Goal: Task Accomplishment & Management: Manage account settings

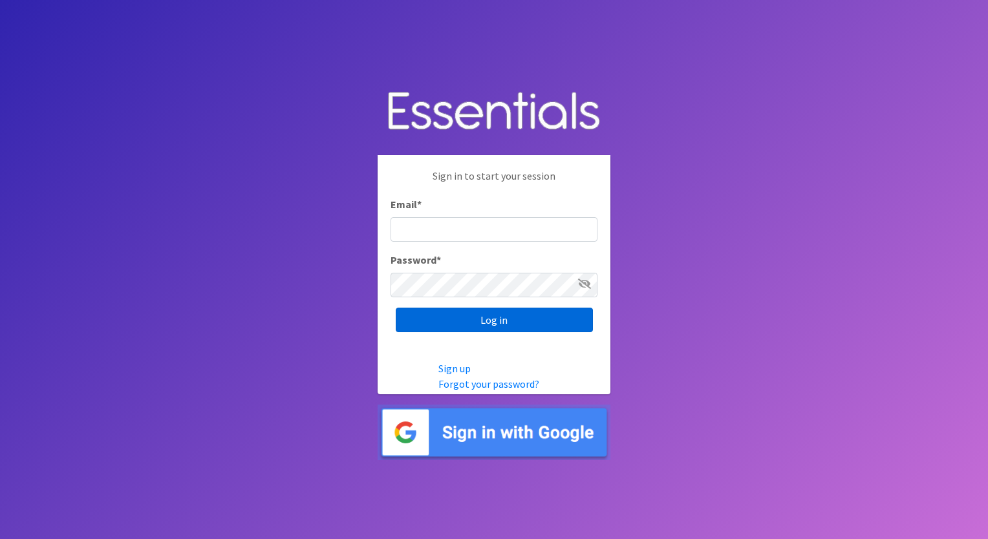
type input "[EMAIL_ADDRESS][DOMAIN_NAME]"
click at [471, 328] on input "Log in" at bounding box center [494, 320] width 197 height 25
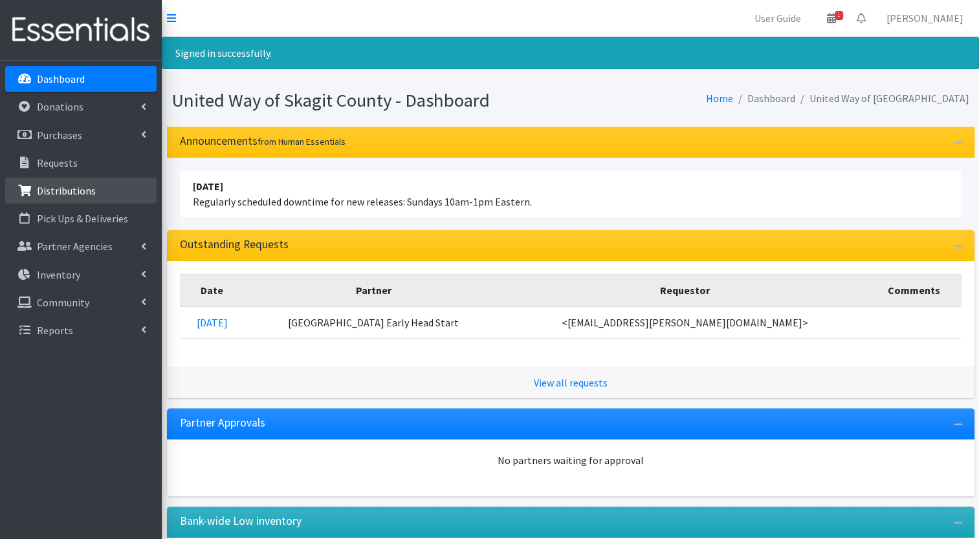
click at [75, 191] on p "Distributions" at bounding box center [66, 190] width 59 height 13
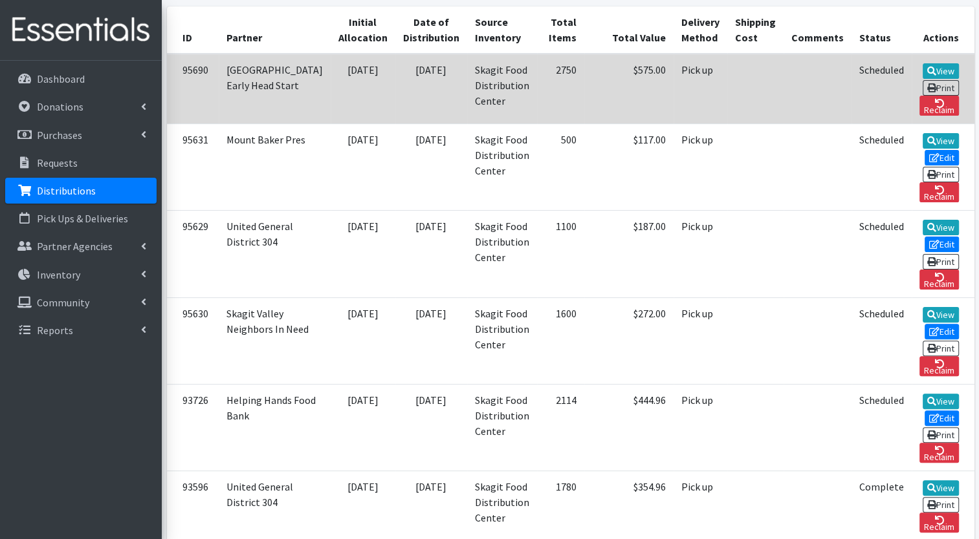
scroll to position [279, 0]
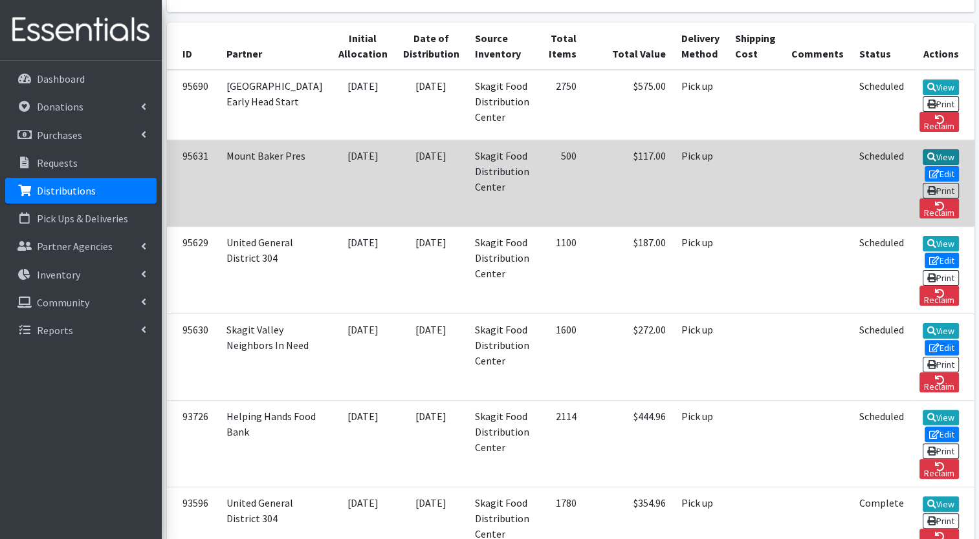
click at [927, 162] on icon at bounding box center [931, 157] width 9 height 9
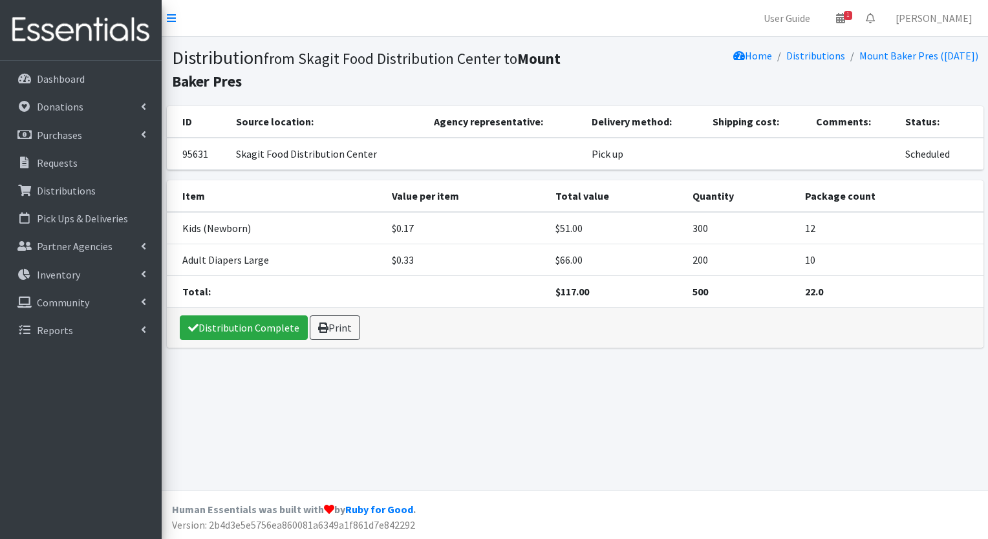
click at [574, 274] on td "$66.00" at bounding box center [616, 260] width 137 height 32
click at [499, 213] on td "$0.17" at bounding box center [466, 228] width 164 height 32
click at [78, 191] on p "Distributions" at bounding box center [66, 190] width 59 height 13
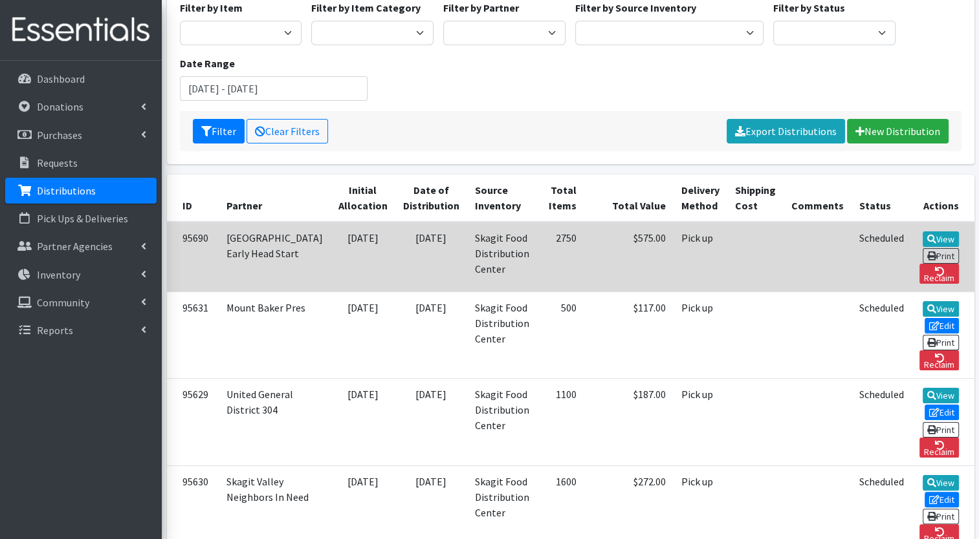
scroll to position [137, 0]
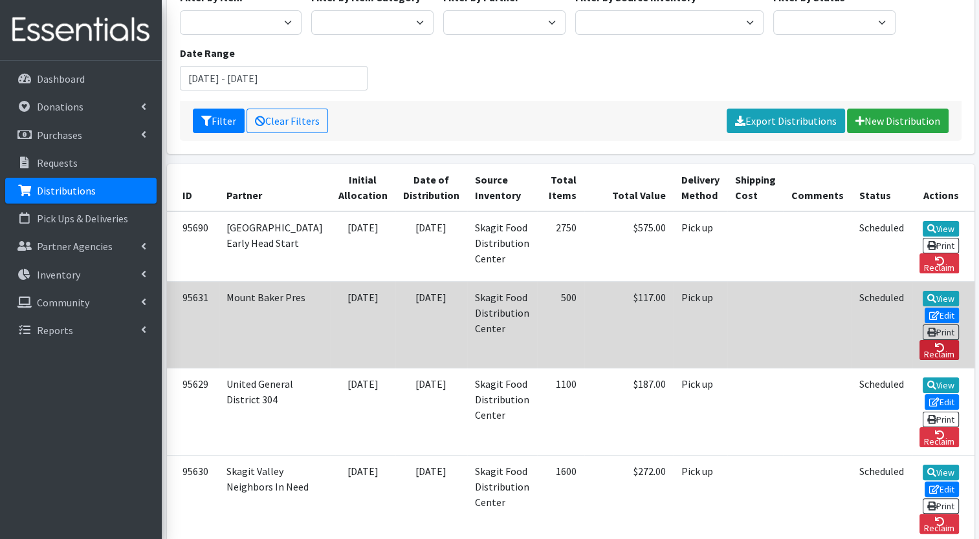
click at [945, 340] on link "Reclaim" at bounding box center [939, 350] width 40 height 20
click at [924, 322] on link "Edit" at bounding box center [941, 316] width 35 height 16
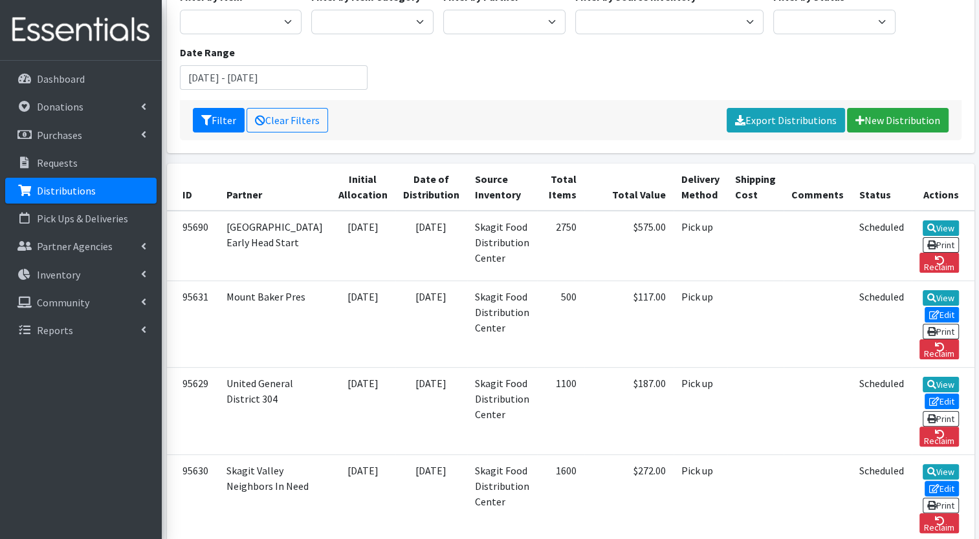
scroll to position [197, 0]
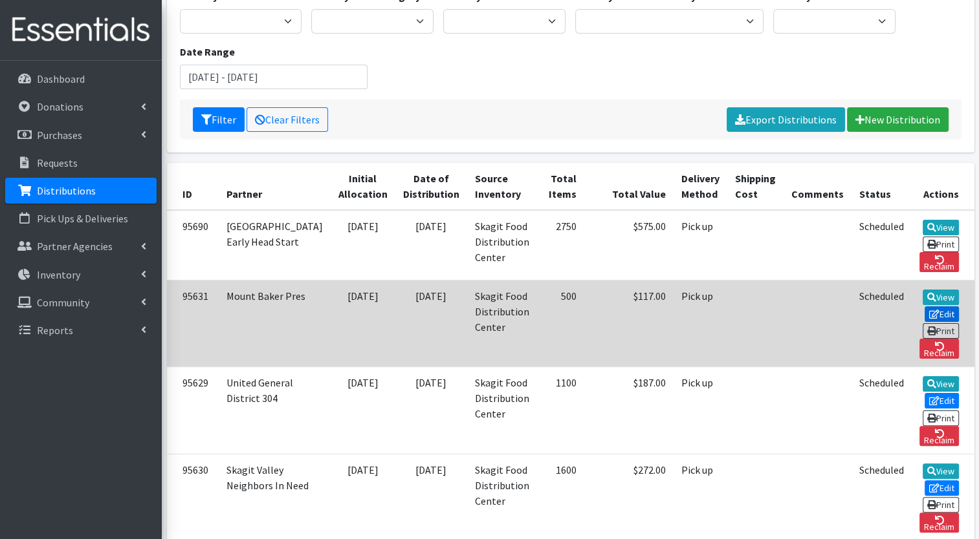
click at [929, 316] on icon at bounding box center [934, 314] width 10 height 9
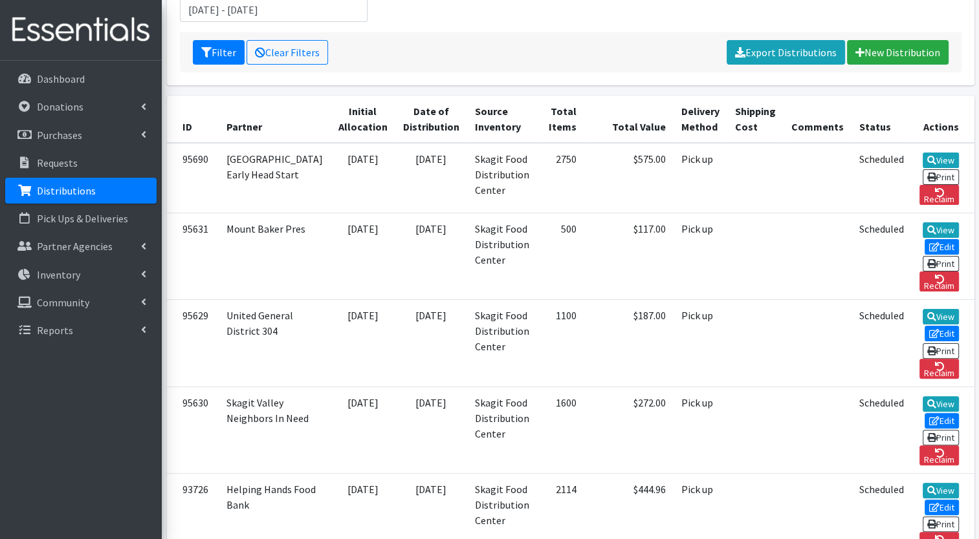
scroll to position [264, 0]
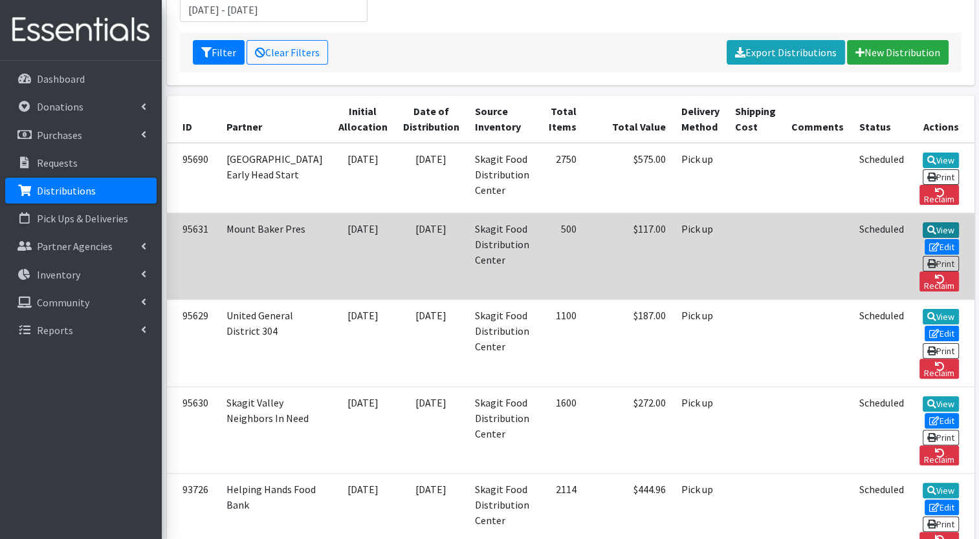
click at [922, 238] on link "View" at bounding box center [940, 230] width 37 height 16
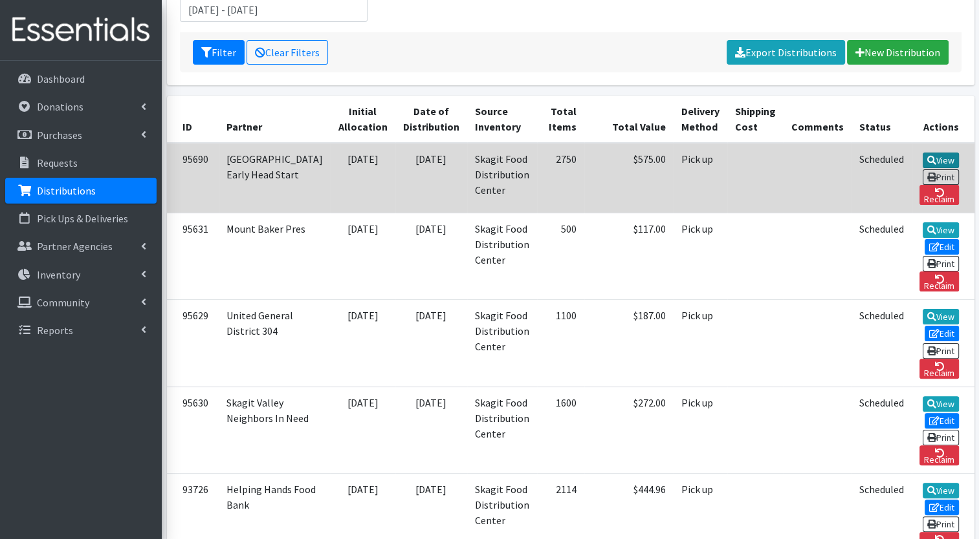
click at [922, 160] on link "View" at bounding box center [940, 161] width 37 height 16
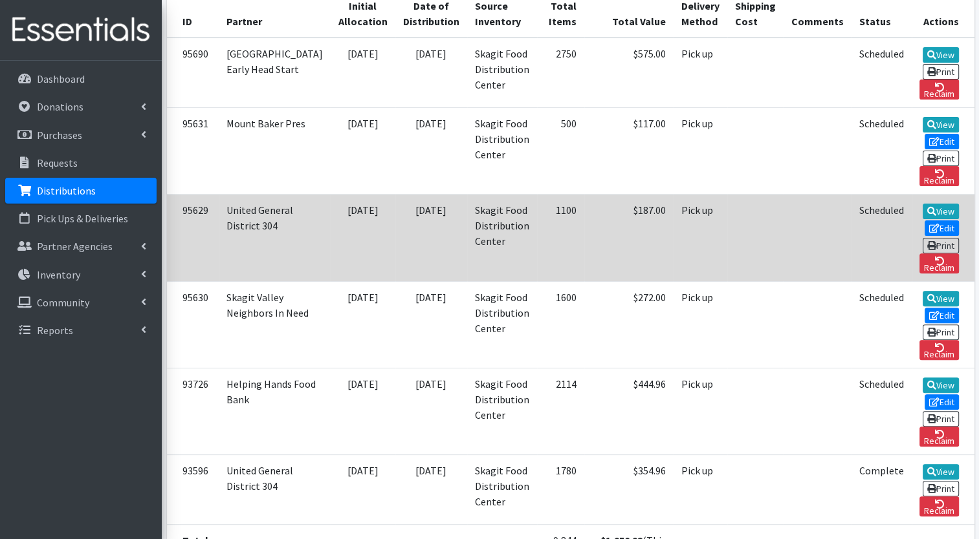
scroll to position [370, 0]
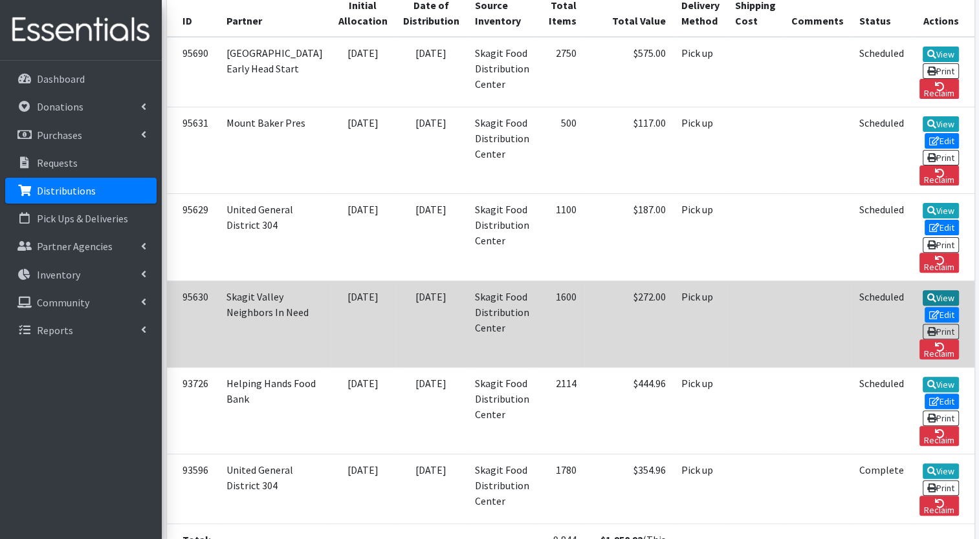
click at [922, 290] on link "View" at bounding box center [940, 298] width 37 height 16
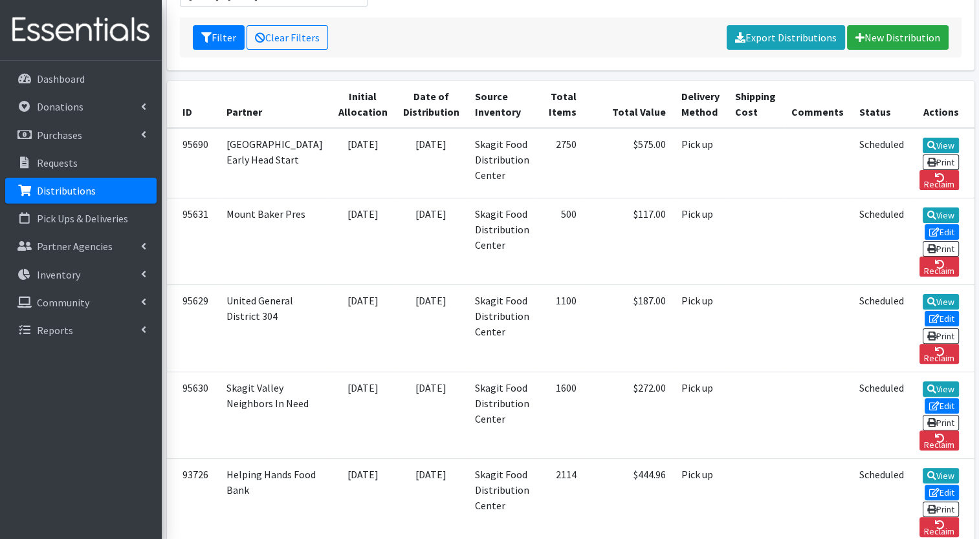
scroll to position [278, 0]
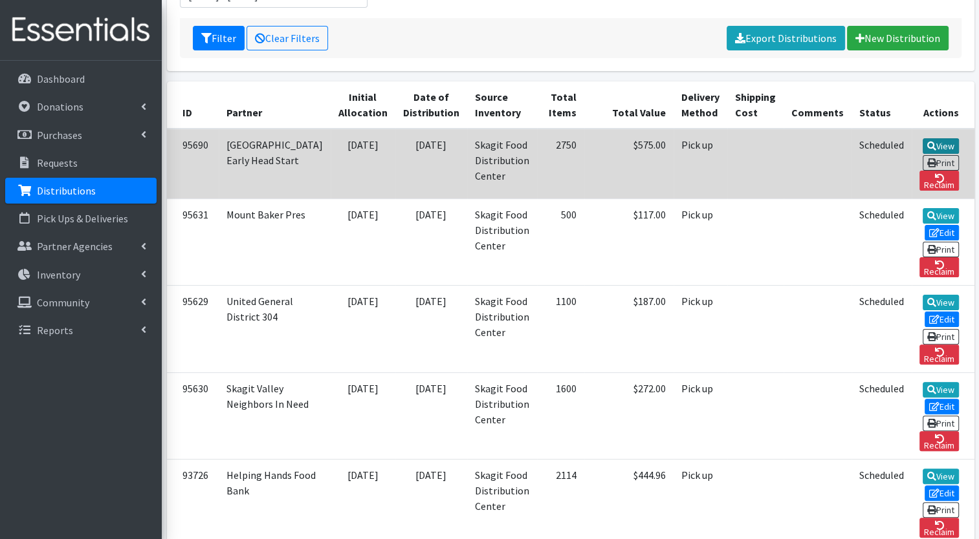
click at [922, 141] on link "View" at bounding box center [940, 146] width 37 height 16
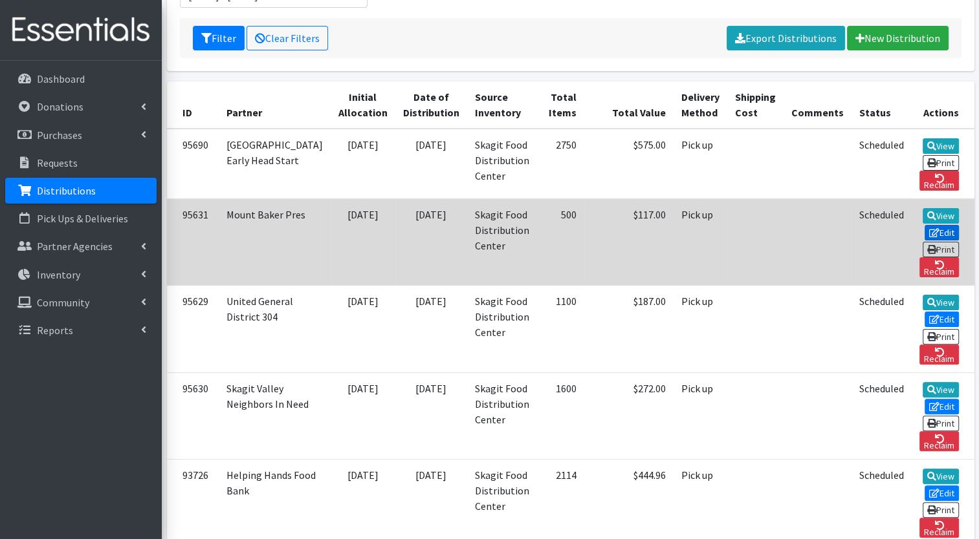
click at [924, 241] on link "Edit" at bounding box center [941, 233] width 35 height 16
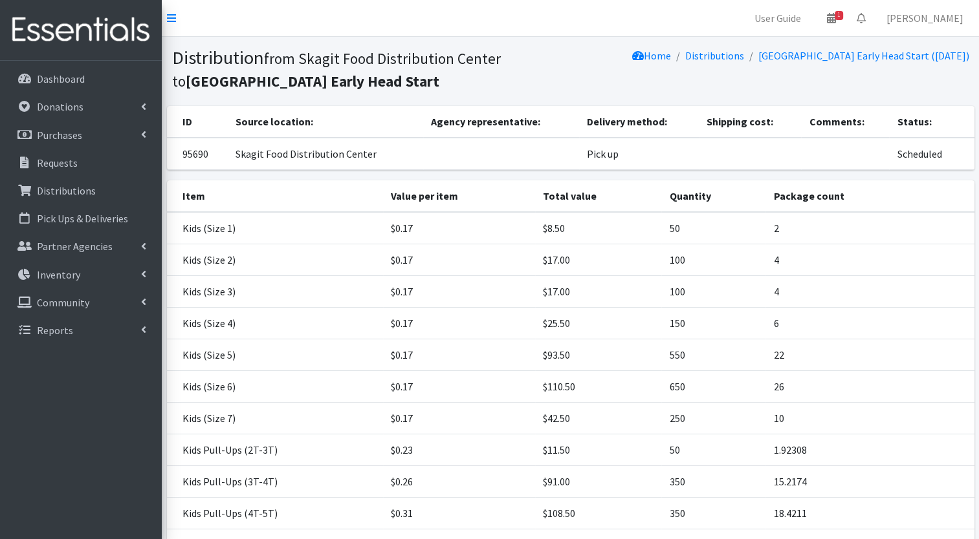
scroll to position [150, 0]
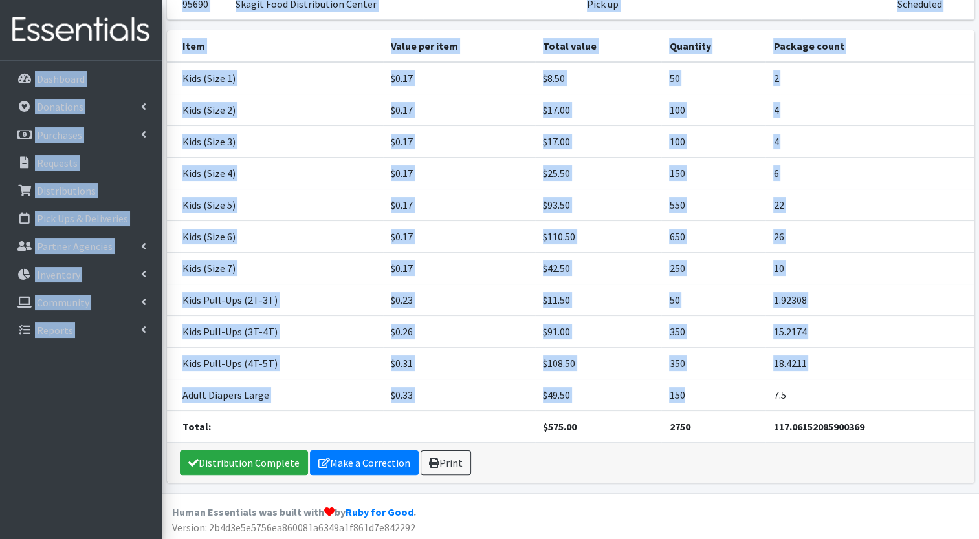
drag, startPoint x: 675, startPoint y: 407, endPoint x: 105, endPoint y: 23, distance: 687.2
click at [105, 23] on div "User Guide 1 1 Pick-ups remaining this week View Calendar 0 Requests 0 Partner …" at bounding box center [489, 196] width 979 height 692
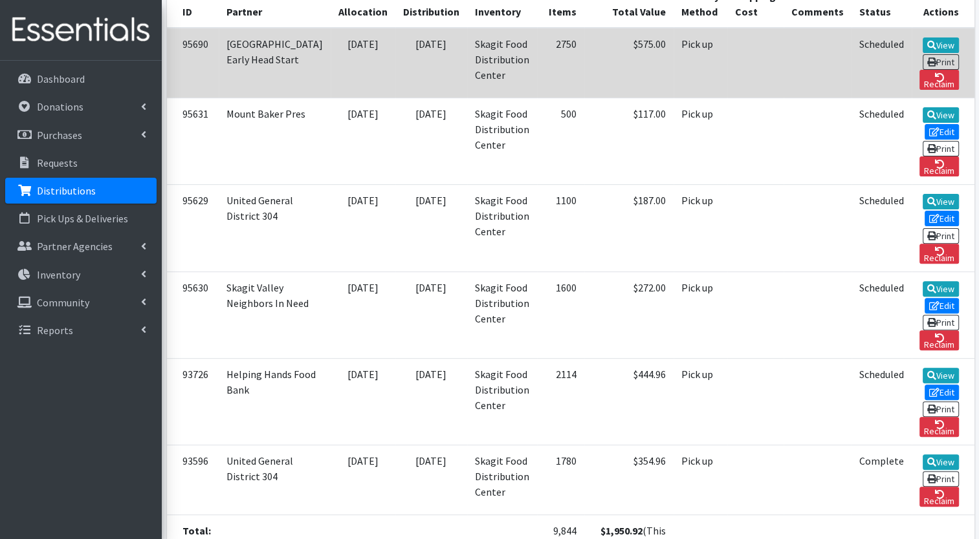
scroll to position [503, 0]
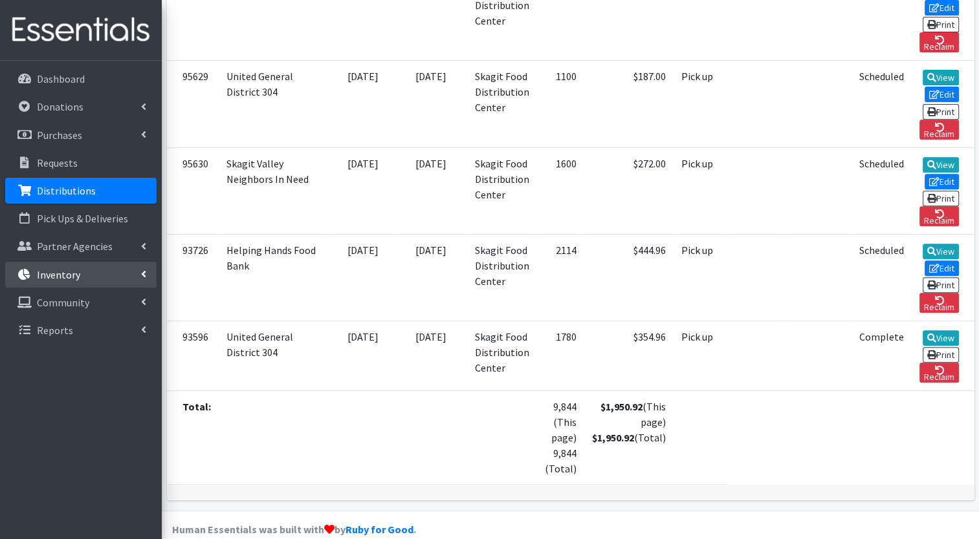
click at [80, 273] on link "Inventory" at bounding box center [80, 275] width 151 height 26
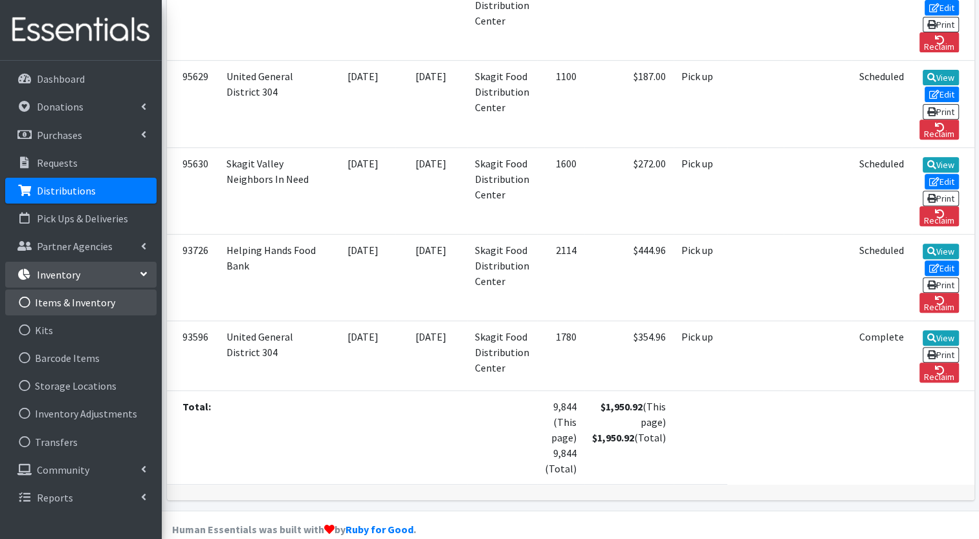
click at [78, 307] on link "Items & Inventory" at bounding box center [80, 303] width 151 height 26
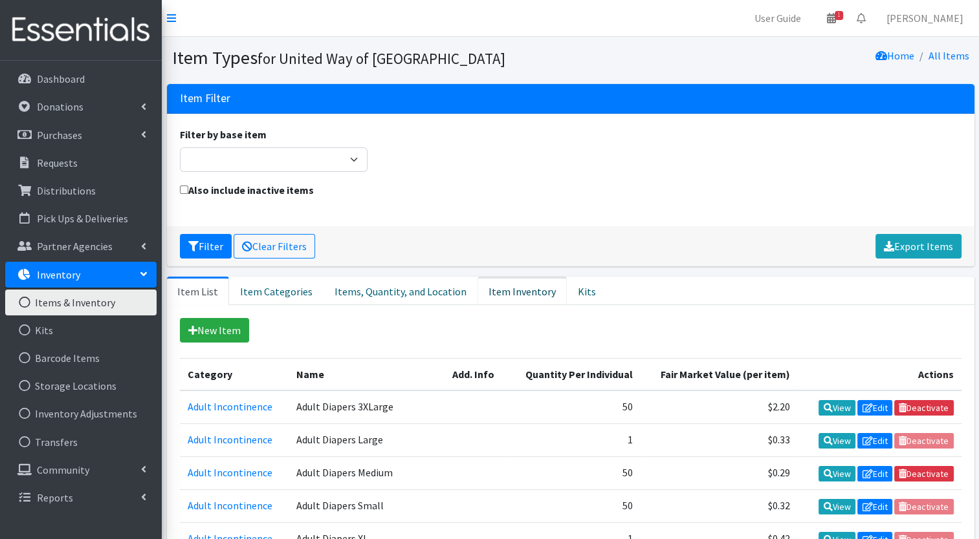
click at [488, 298] on link "Item Inventory" at bounding box center [521, 291] width 89 height 28
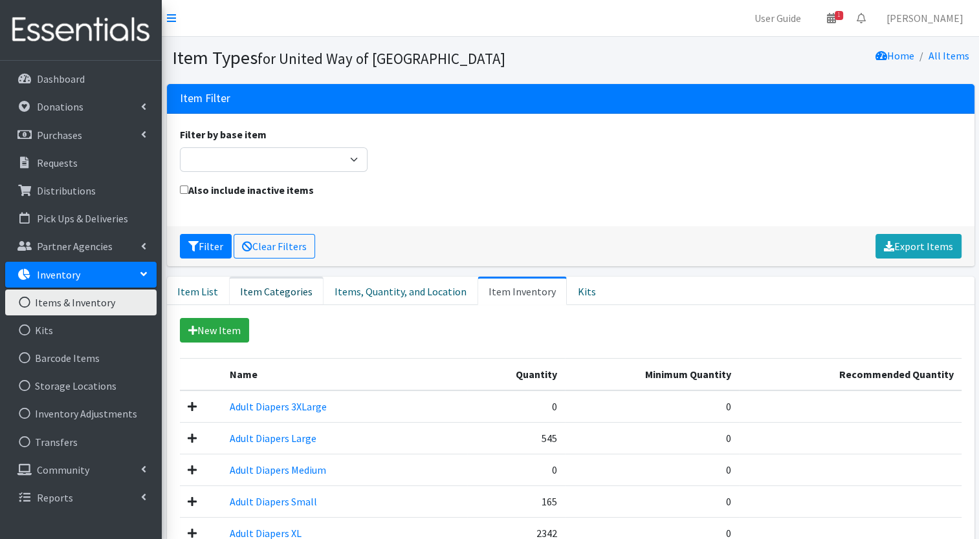
click at [271, 295] on link "Item Categories" at bounding box center [276, 291] width 94 height 28
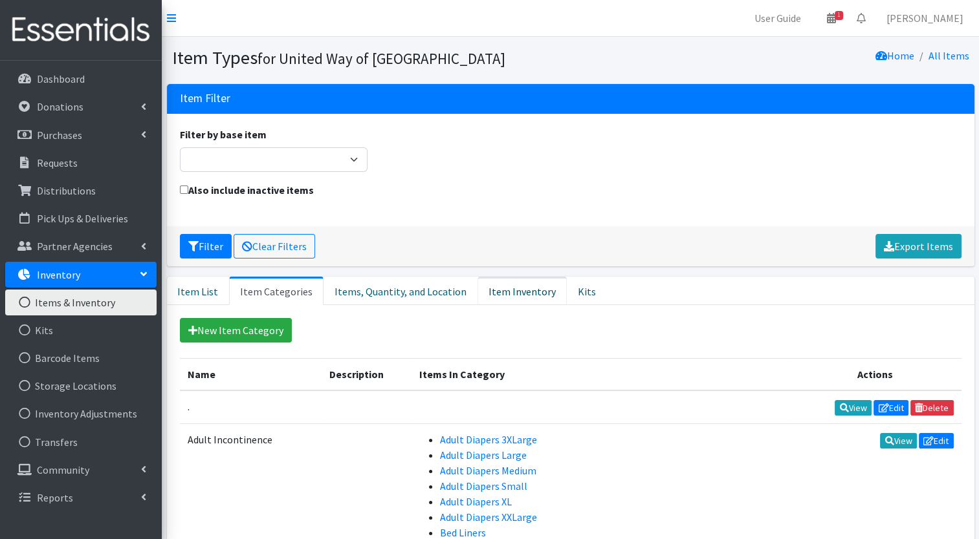
click at [492, 292] on link "Item Inventory" at bounding box center [521, 291] width 89 height 28
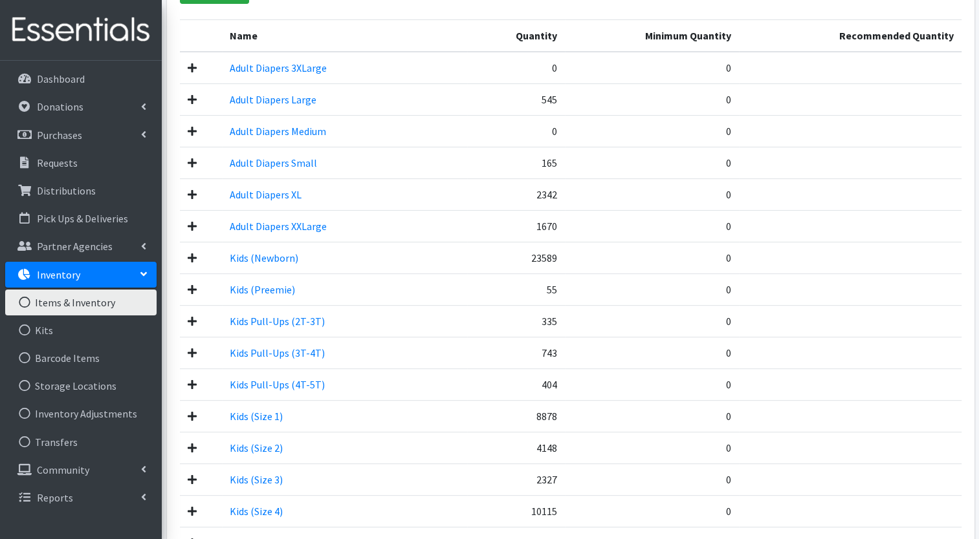
scroll to position [375, 0]
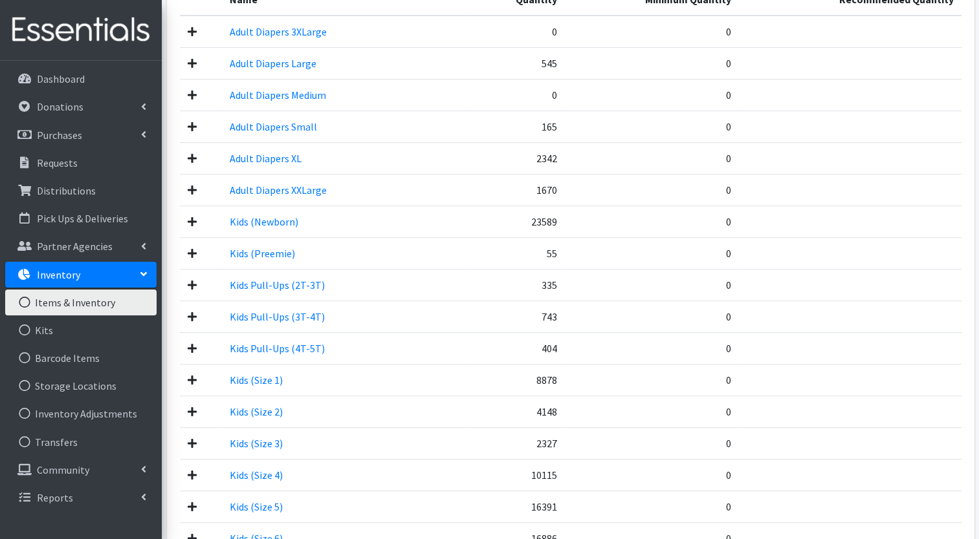
click at [309, 320] on td "Kids Pull-Ups (3T-4T)" at bounding box center [345, 317] width 246 height 32
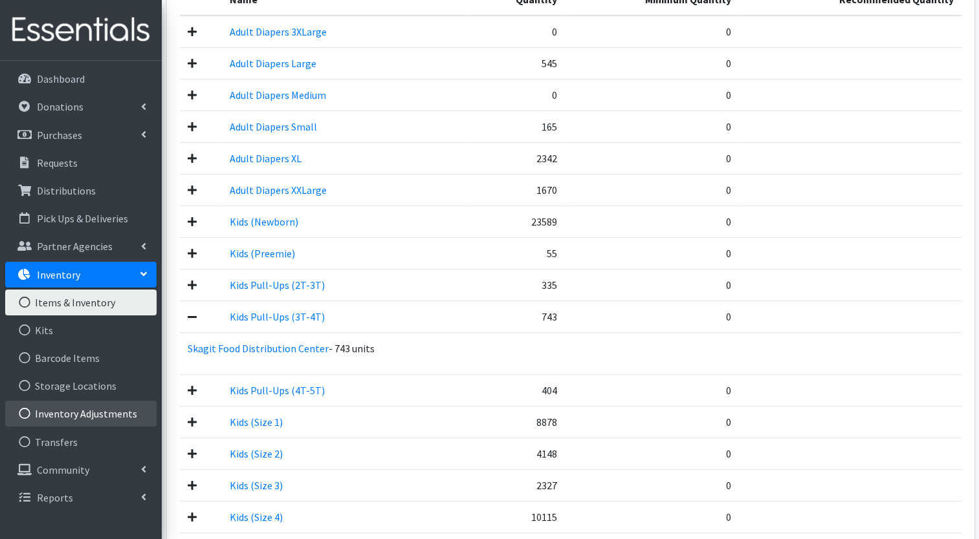
click at [102, 410] on link "Inventory Adjustments" at bounding box center [80, 414] width 151 height 26
